Goal: Ask a question

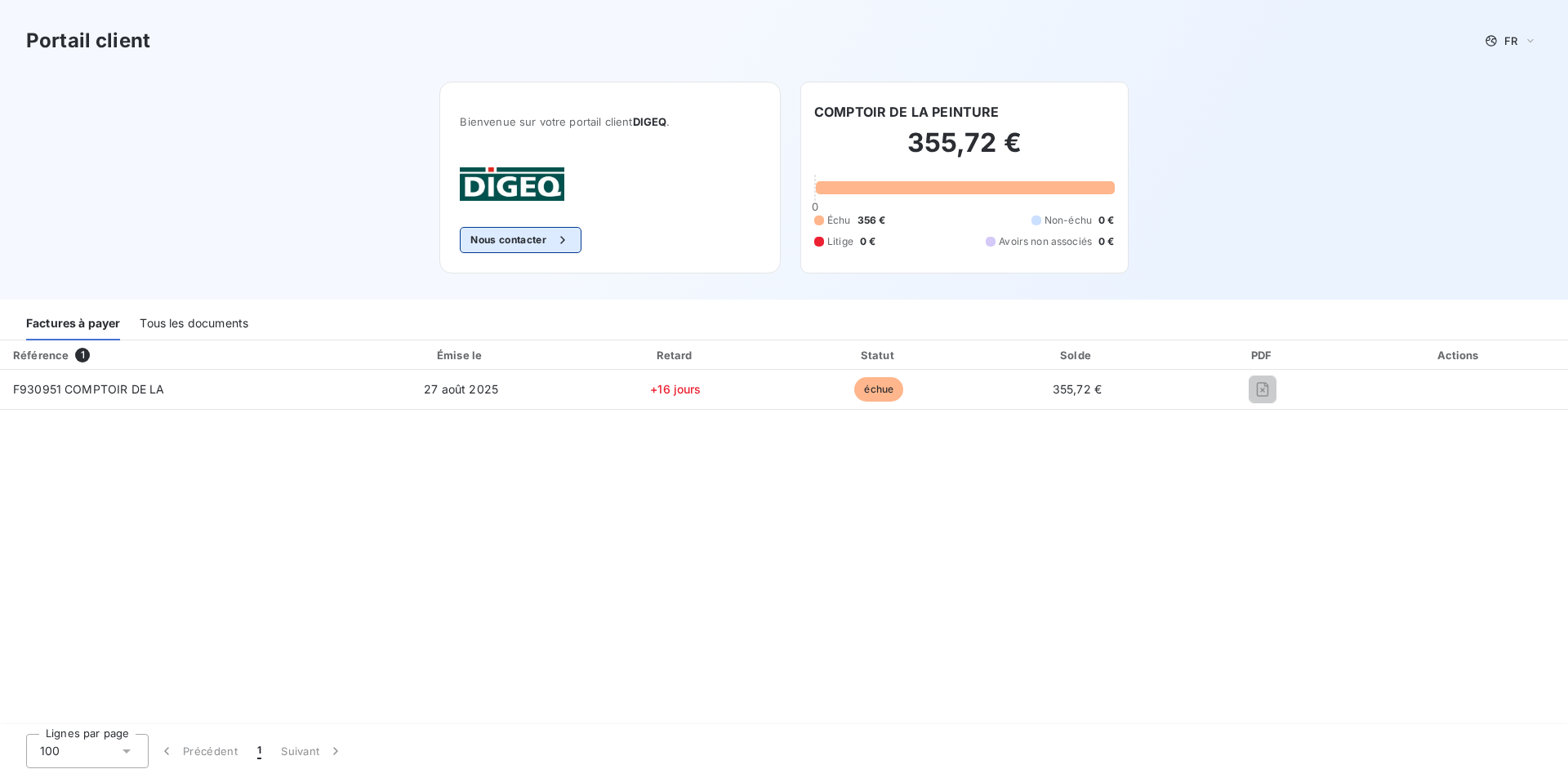
click at [529, 243] on button "Nous contacter" at bounding box center [520, 240] width 121 height 26
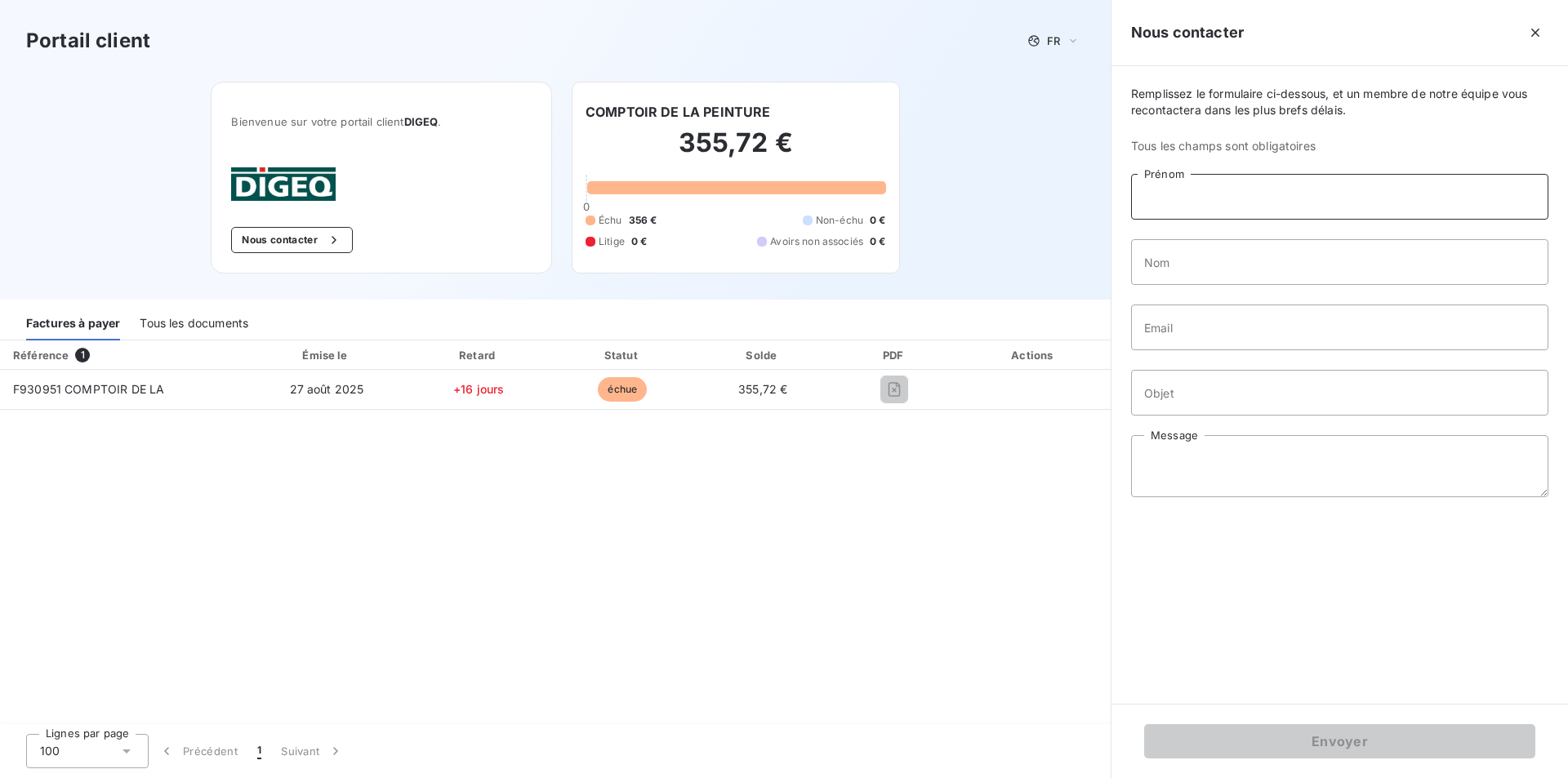
click at [1195, 211] on input "Prénom" at bounding box center [1339, 197] width 417 height 46
type input "[PERSON_NAME]"
type input "Croisy"
type input "[EMAIL_ADDRESS][DOMAIN_NAME]"
type input "Demande facture pdf"
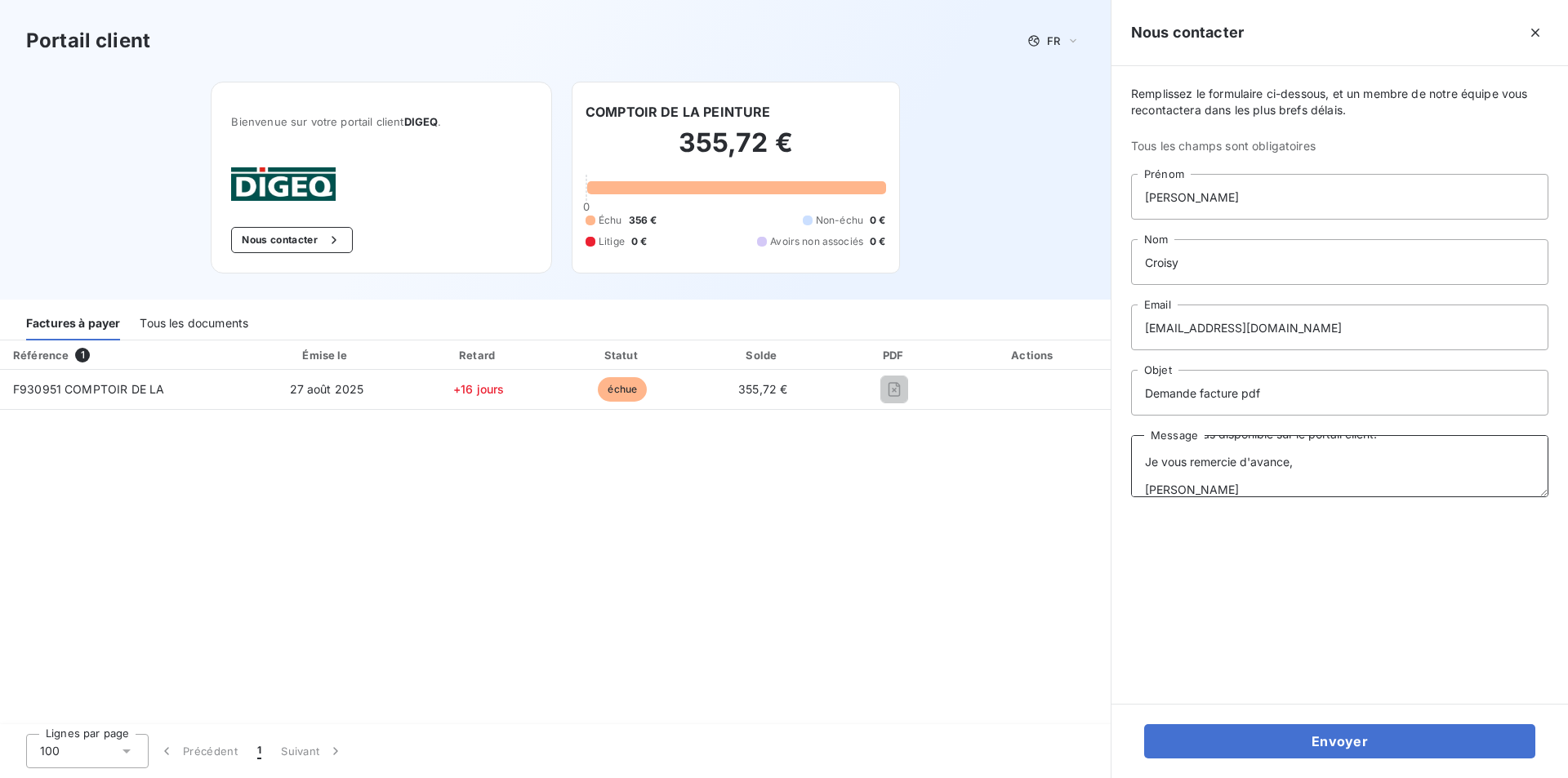
scroll to position [81, 0]
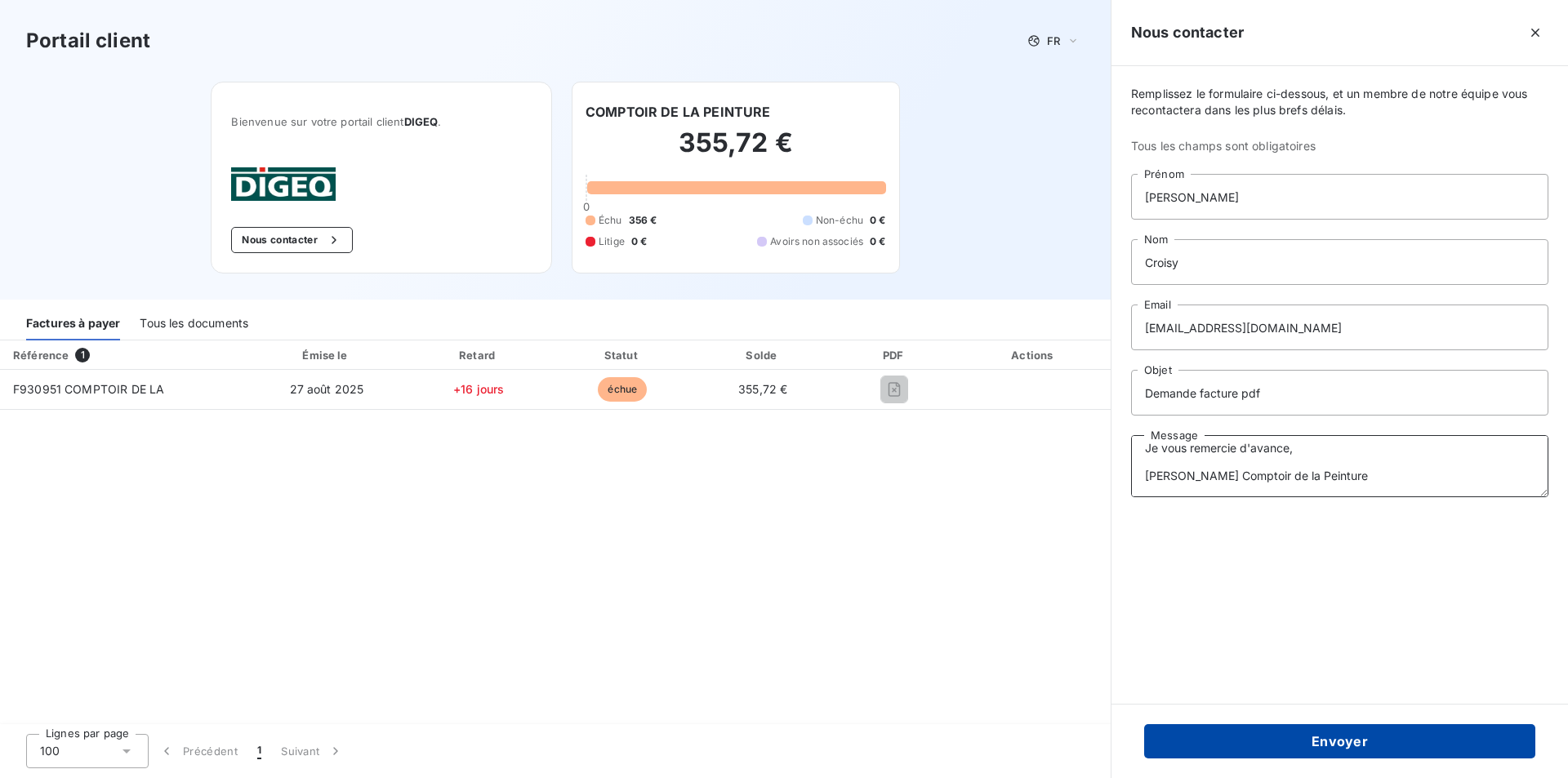
type textarea "Bonjour, Pourriez-vous m'envoyer la facture par email svp ? Elle n'est pas disp…"
click at [1291, 735] on button "Envoyer" at bounding box center [1339, 741] width 391 height 34
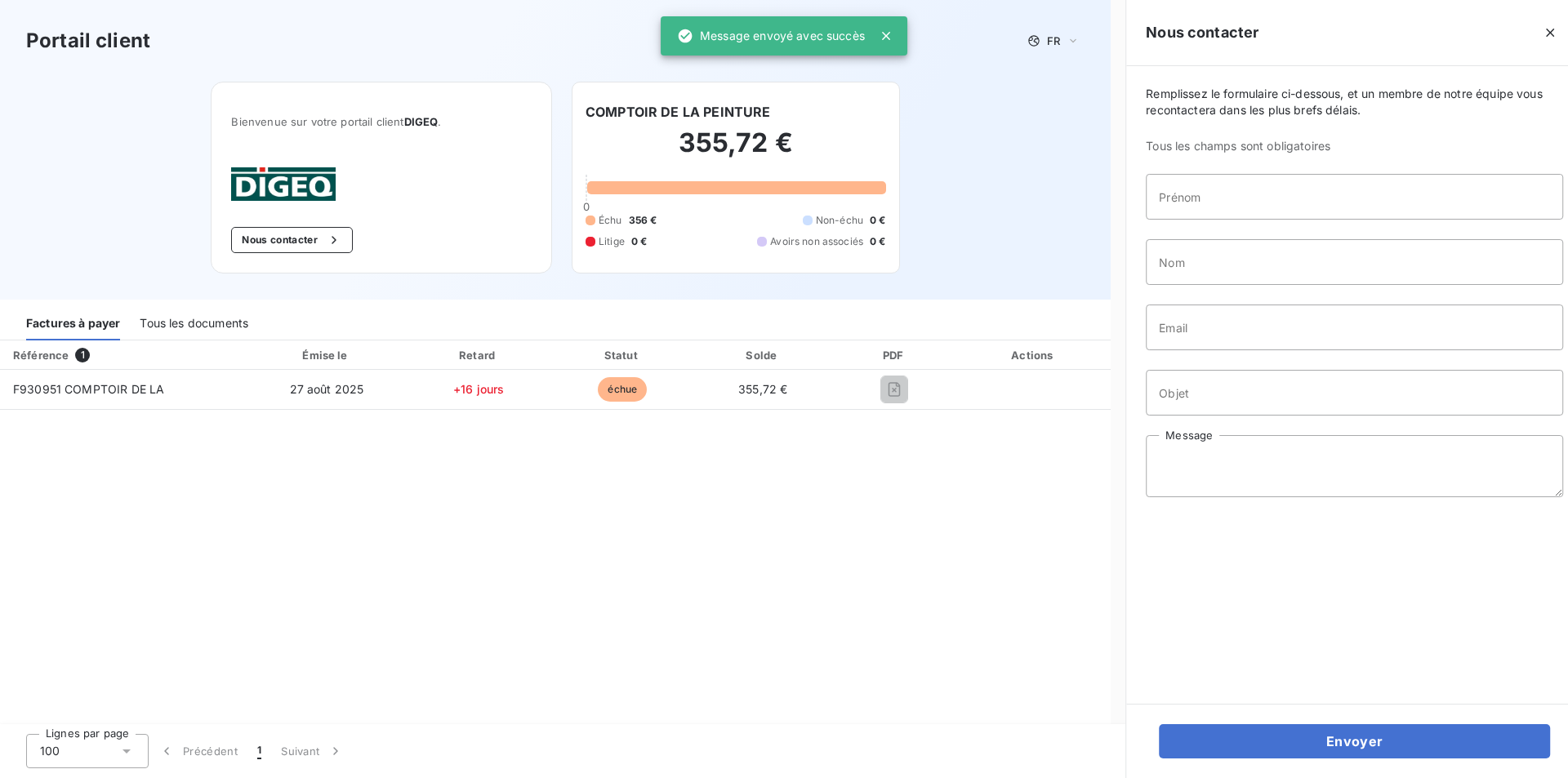
scroll to position [0, 0]
